Goal: Task Accomplishment & Management: Use online tool/utility

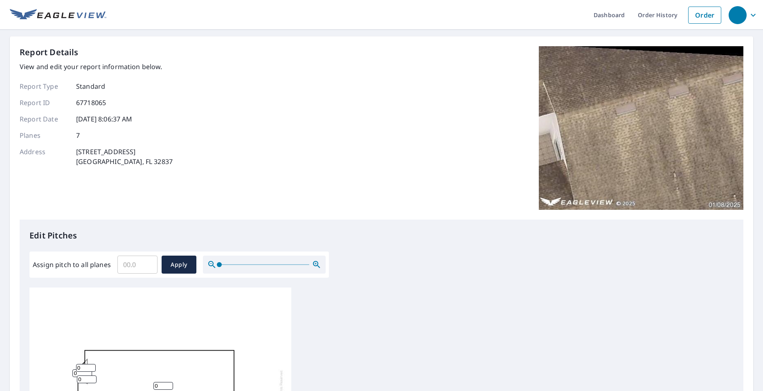
scroll to position [82, 0]
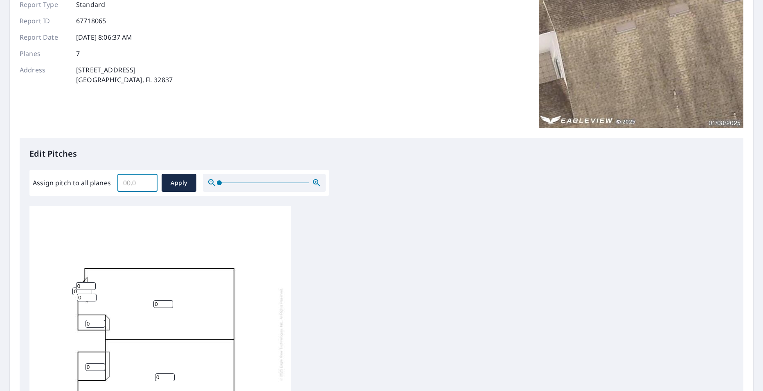
click at [139, 186] on input "Assign pitch to all planes" at bounding box center [137, 182] width 40 height 23
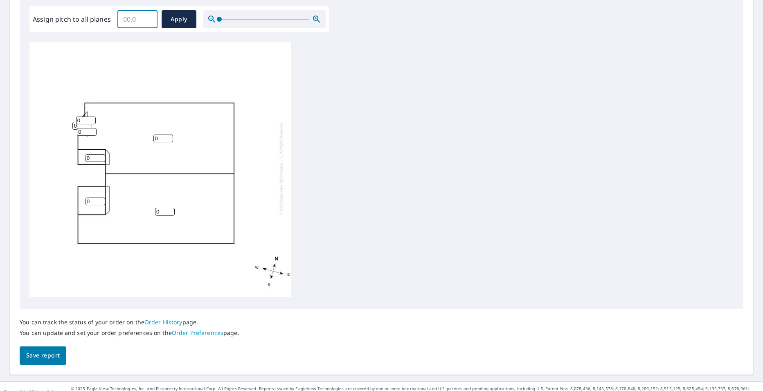
scroll to position [0, 0]
click at [130, 16] on input "Assign pitch to all planes" at bounding box center [137, 19] width 40 height 23
type input "6"
click at [175, 16] on span "Apply" at bounding box center [179, 19] width 22 height 10
type input "6"
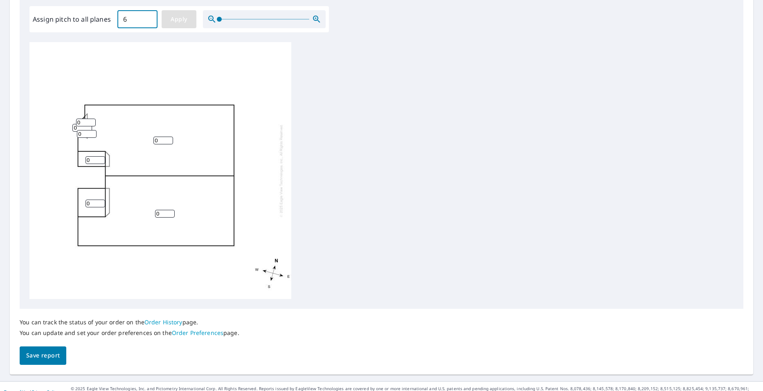
type input "6"
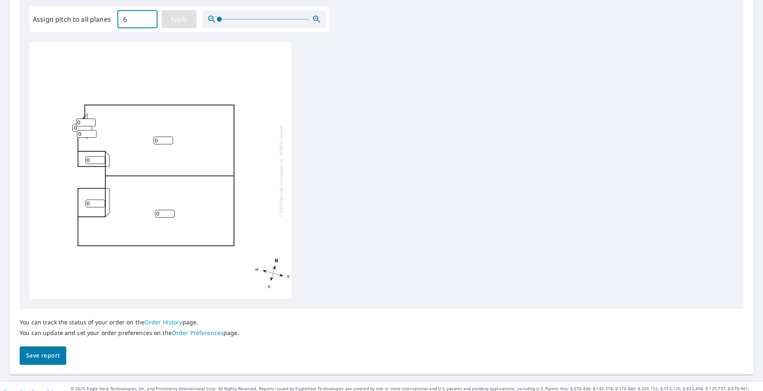
type input "6"
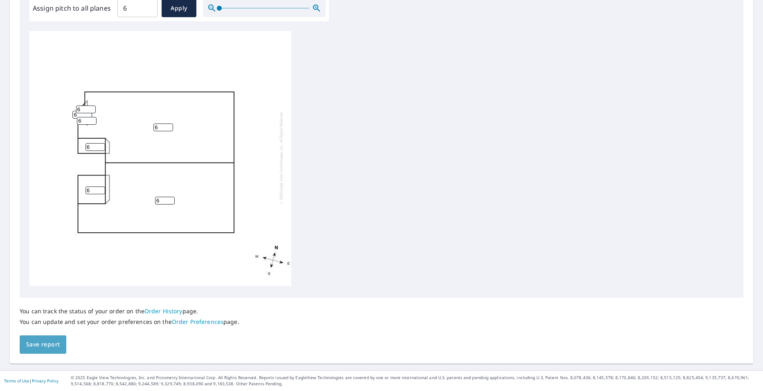
click at [38, 345] on span "Save report" at bounding box center [43, 345] width 34 height 10
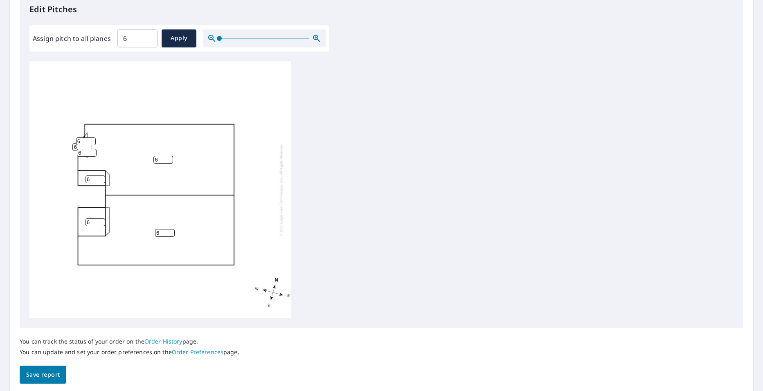
scroll to position [0, 0]
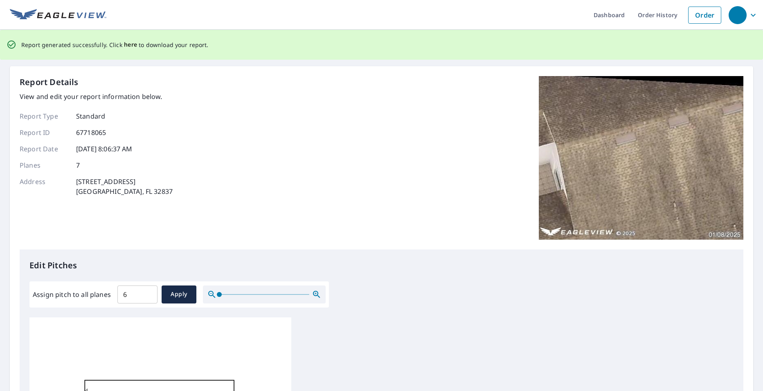
click at [130, 41] on span "here" at bounding box center [130, 45] width 13 height 10
click at [128, 43] on span "here" at bounding box center [130, 45] width 13 height 10
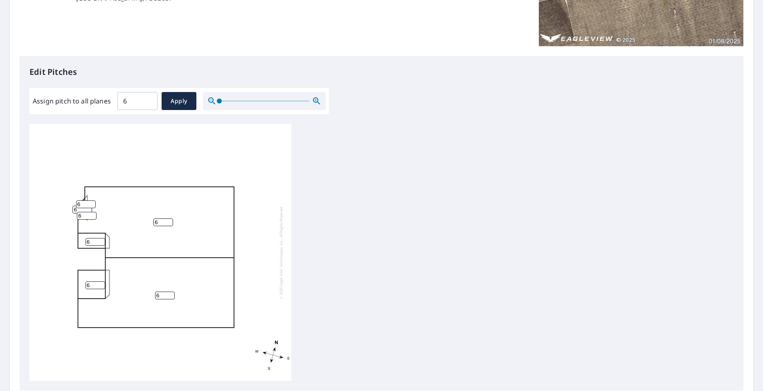
scroll to position [205, 0]
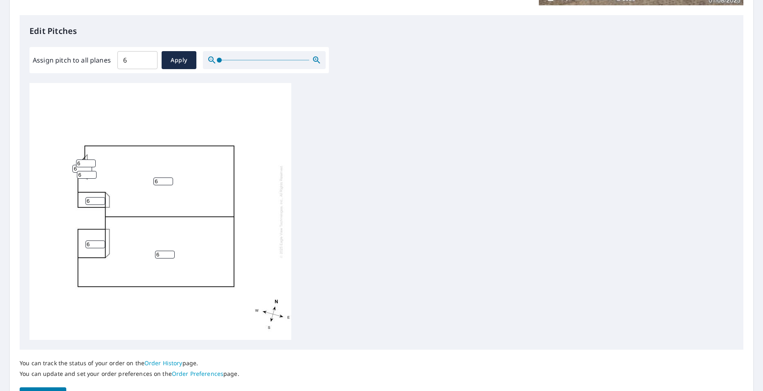
drag, startPoint x: 92, startPoint y: 199, endPoint x: 85, endPoint y: 200, distance: 6.7
click at [85, 200] on input "6" at bounding box center [95, 201] width 20 height 8
drag, startPoint x: 90, startPoint y: 200, endPoint x: 65, endPoint y: 206, distance: 25.3
click at [65, 206] on div "6 6 6 6 6 6 6" at bounding box center [160, 211] width 262 height 257
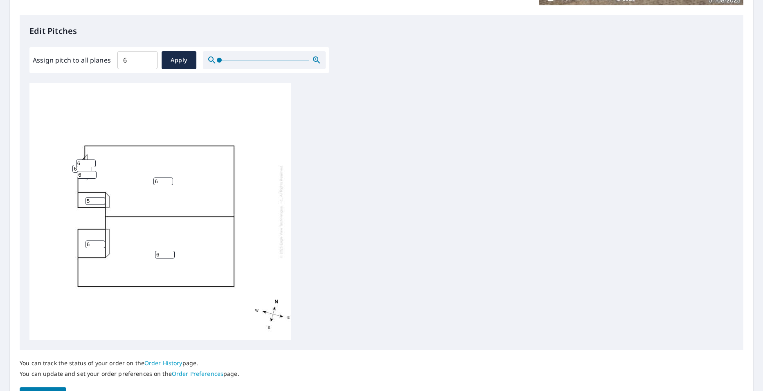
type input "5"
drag, startPoint x: 83, startPoint y: 164, endPoint x: 62, endPoint y: 164, distance: 20.9
click at [62, 164] on div "6 6 6 5 6 6 6" at bounding box center [160, 211] width 262 height 257
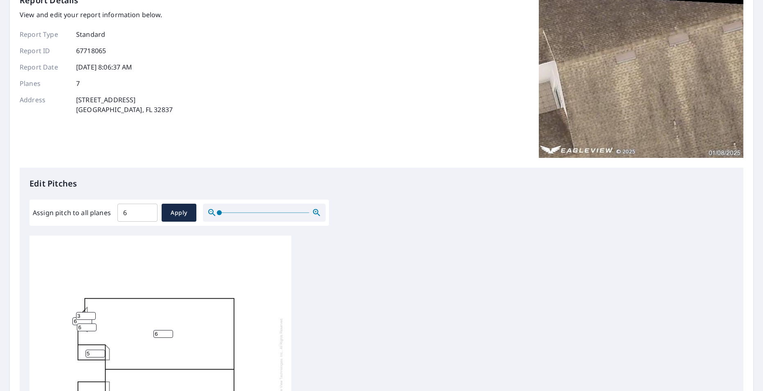
scroll to position [0, 0]
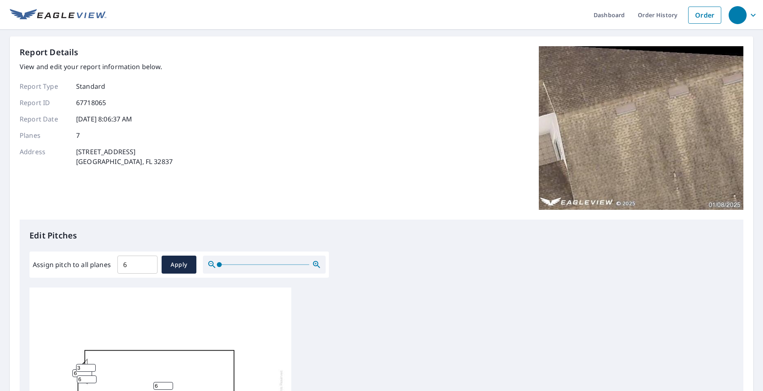
type input "3"
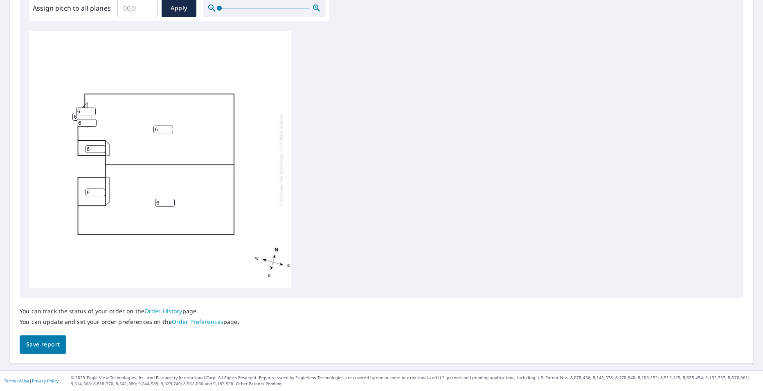
scroll to position [8, 0]
